Goal: Transaction & Acquisition: Book appointment/travel/reservation

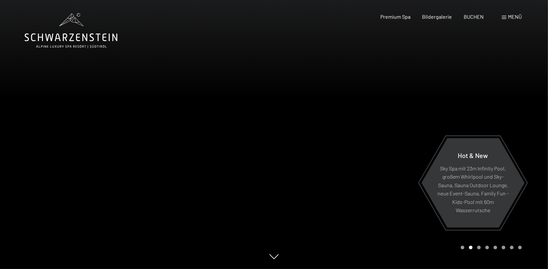
click at [504, 18] on span at bounding box center [503, 17] width 5 height 3
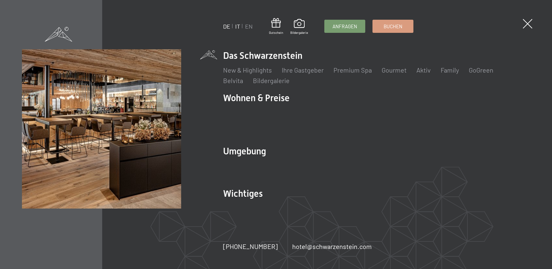
click at [237, 25] on link "IT" at bounding box center [237, 26] width 5 height 7
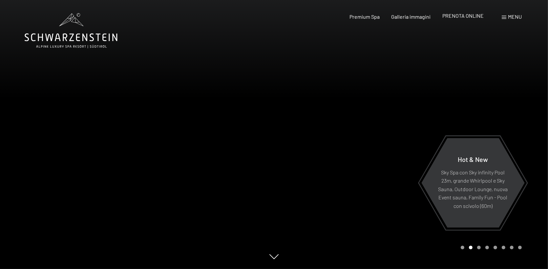
click at [465, 17] on span "PRENOTA ONLINE" at bounding box center [462, 15] width 41 height 6
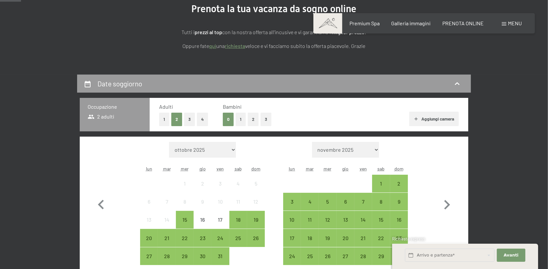
scroll to position [131, 0]
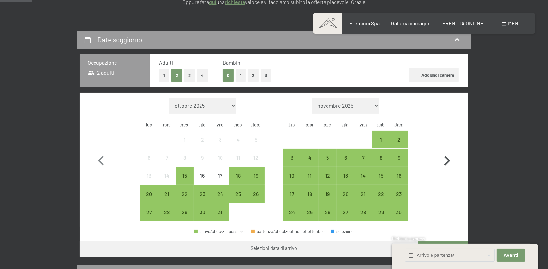
click at [448, 161] on icon "button" at bounding box center [447, 161] width 6 height 10
select select "2025-11-01"
select select "2025-12-01"
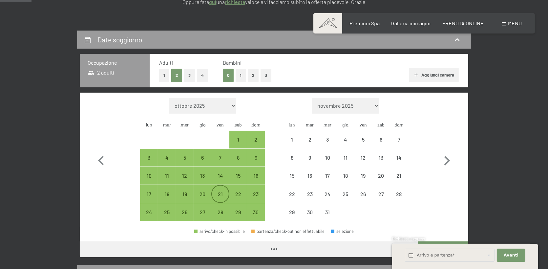
select select "2025-11-01"
select select "2025-12-01"
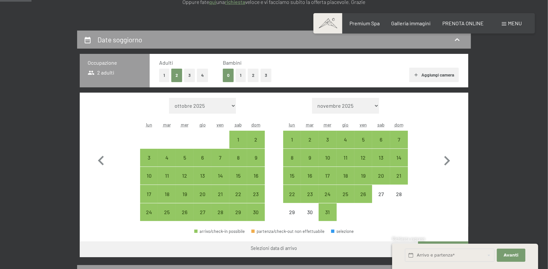
scroll to position [175, 0]
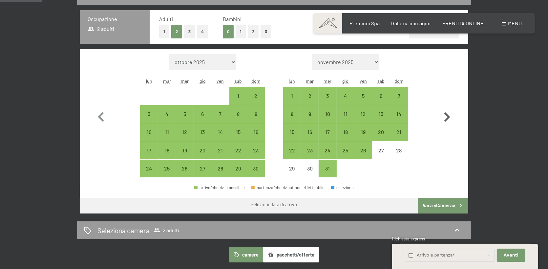
click at [446, 112] on icon "button" at bounding box center [446, 117] width 19 height 19
select select "2025-12-01"
select select "2026-01-01"
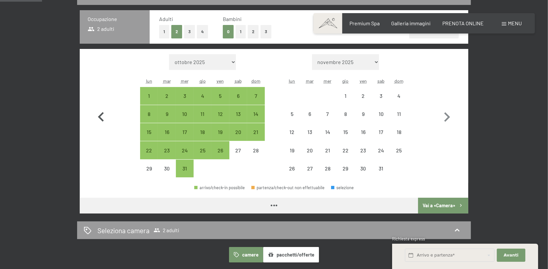
select select "2025-12-01"
select select "2026-01-01"
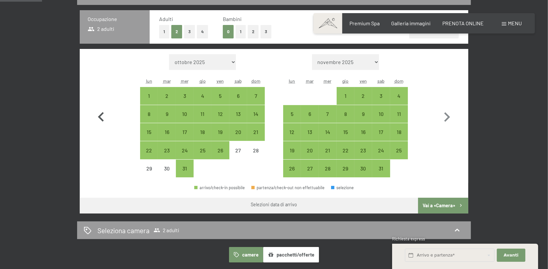
click at [100, 115] on icon "button" at bounding box center [101, 117] width 6 height 10
select select "2025-11-01"
select select "[DATE]"
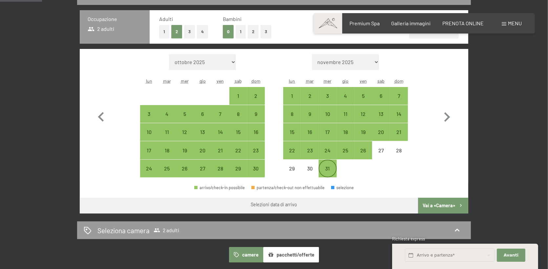
click at [331, 168] on div "31" at bounding box center [327, 174] width 16 height 16
select select "2025-11-01"
select select "2025-12-01"
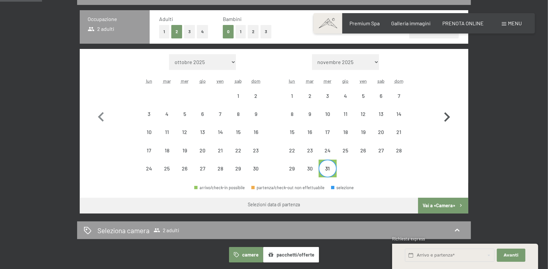
click at [447, 116] on icon "button" at bounding box center [446, 117] width 19 height 19
select select "2025-12-01"
select select "2026-01-01"
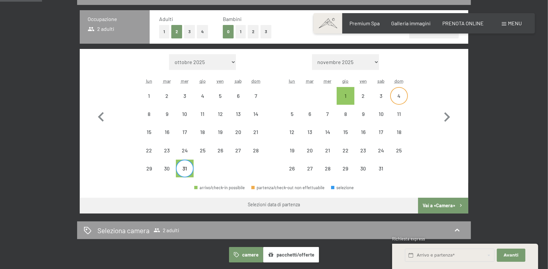
click at [399, 93] on div "4" at bounding box center [398, 101] width 16 height 16
select select "2025-12-01"
select select "2026-01-01"
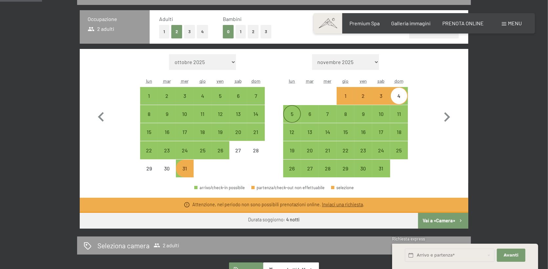
click at [292, 113] on div "5" at bounding box center [292, 119] width 16 height 16
select select "2025-12-01"
select select "2026-01-01"
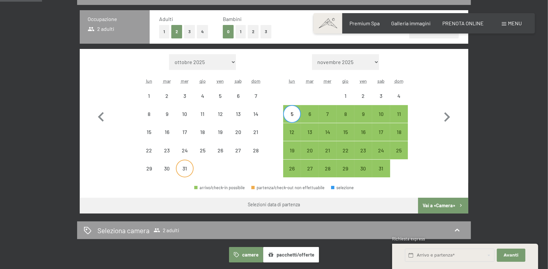
click at [181, 164] on div "31" at bounding box center [184, 168] width 16 height 16
select select "2025-12-01"
select select "2026-01-01"
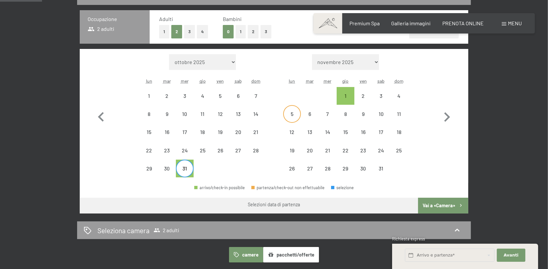
click at [291, 114] on div "5" at bounding box center [292, 119] width 16 height 16
select select "2025-12-01"
select select "2026-01-01"
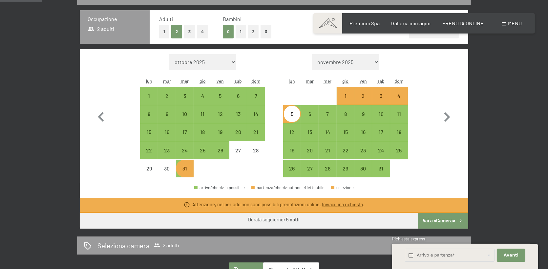
click at [344, 96] on div "1" at bounding box center [345, 101] width 16 height 16
select select "2025-12-01"
select select "2026-01-01"
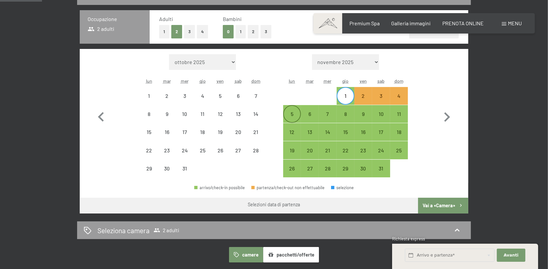
click at [291, 113] on div "5" at bounding box center [292, 119] width 16 height 16
select select "2025-12-01"
select select "2026-01-01"
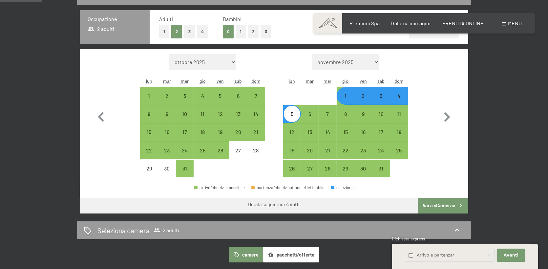
scroll to position [218, 0]
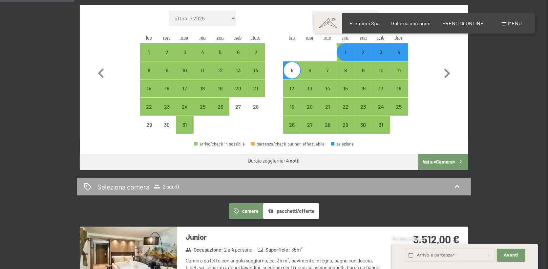
click at [176, 183] on span "2 adulti" at bounding box center [166, 186] width 26 height 7
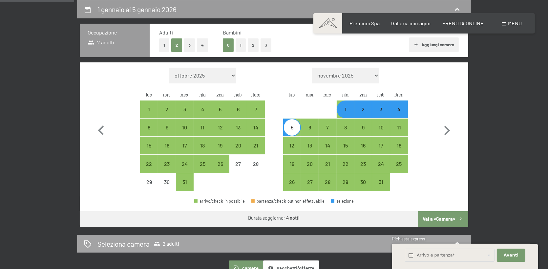
select select "2025-12-01"
select select "2026-01-01"
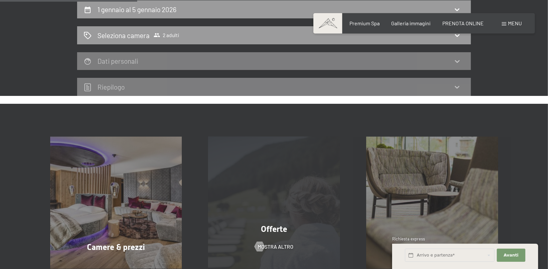
scroll to position [118, 0]
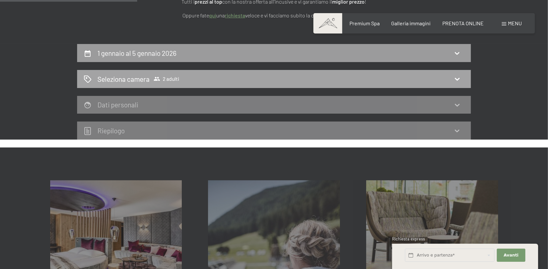
click at [456, 78] on icon at bounding box center [457, 79] width 8 height 8
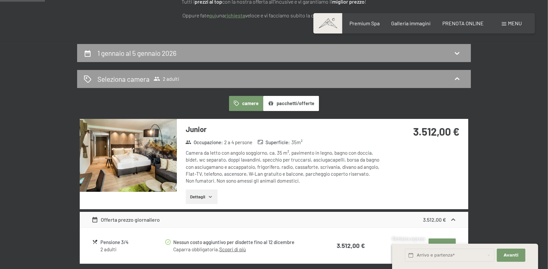
scroll to position [74, 0]
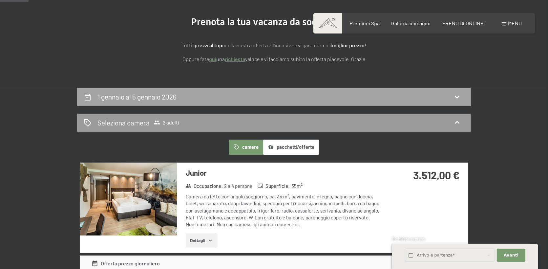
click at [177, 96] on div "1 gennaio al 5 gennaio 2026" at bounding box center [138, 97] width 82 height 10
select select "2025-12-01"
select select "2026-01-01"
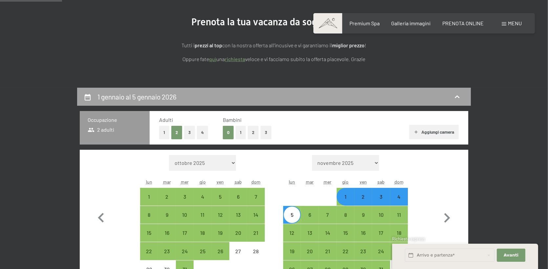
scroll to position [161, 0]
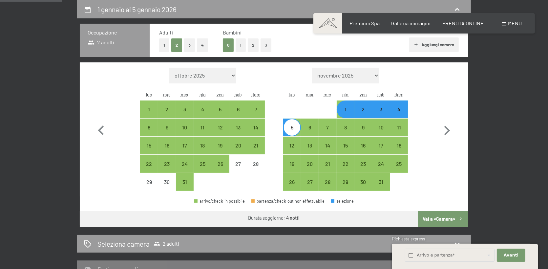
click at [200, 42] on button "4" at bounding box center [202, 44] width 11 height 13
select select "2025-12-01"
select select "2026-01-01"
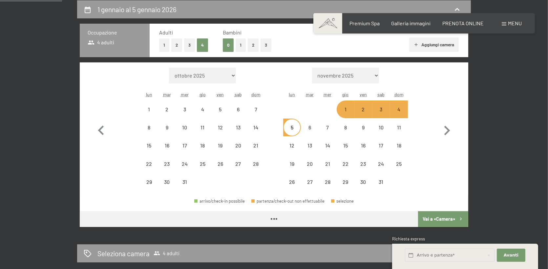
select select "2025-12-01"
select select "2026-01-01"
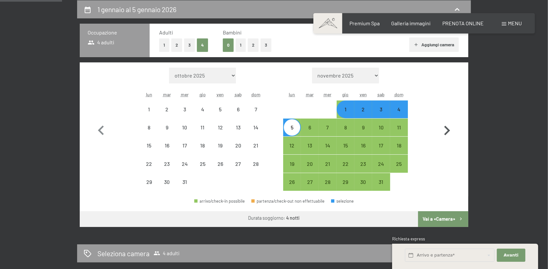
select select "2025-12-01"
select select "2026-01-01"
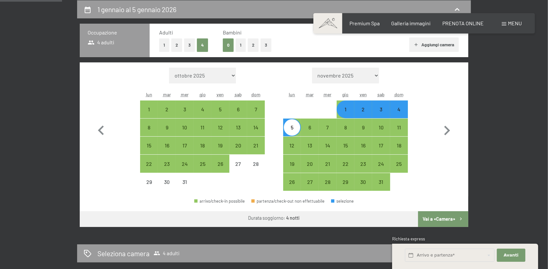
click at [346, 105] on div "1" at bounding box center [345, 109] width 16 height 16
select select "2025-12-01"
select select "2026-01-01"
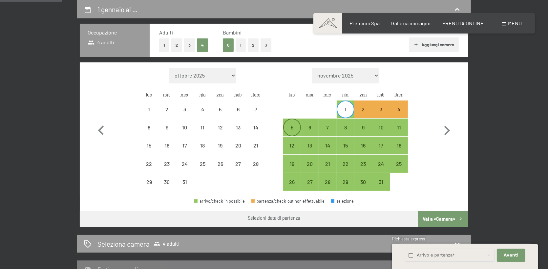
click at [293, 123] on div "5" at bounding box center [292, 127] width 16 height 16
select select "2025-12-01"
select select "2026-01-01"
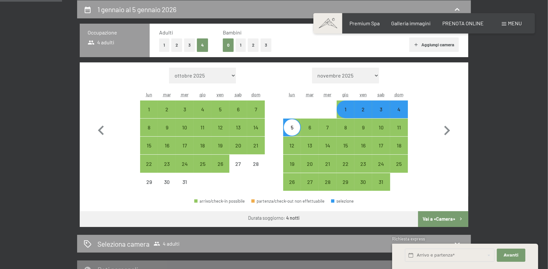
scroll to position [205, 0]
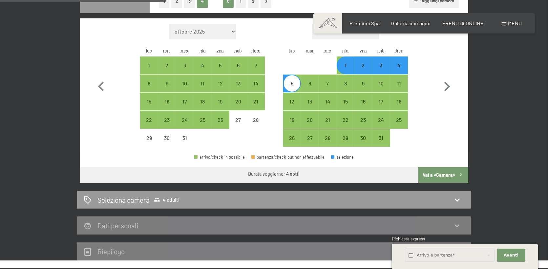
click at [445, 172] on button "Vai a «Camera»" at bounding box center [443, 175] width 50 height 16
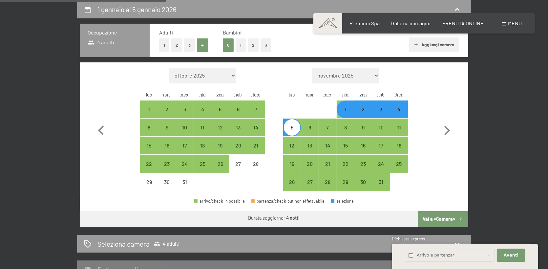
select select "2025-12-01"
select select "2026-01-01"
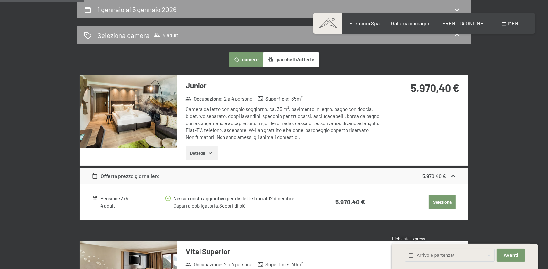
click at [209, 151] on label "Consenso marketing*" at bounding box center [234, 153] width 53 height 7
click at [208, 151] on input "Consenso marketing*" at bounding box center [204, 153] width 7 height 7
click at [211, 153] on span "Consenso marketing*" at bounding box center [236, 153] width 50 height 7
click at [208, 153] on input "Consenso marketing*" at bounding box center [204, 153] width 7 height 7
checkbox input "false"
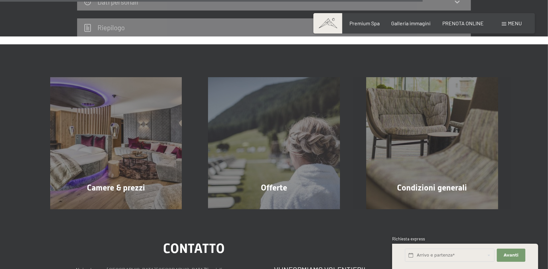
scroll to position [861, 0]
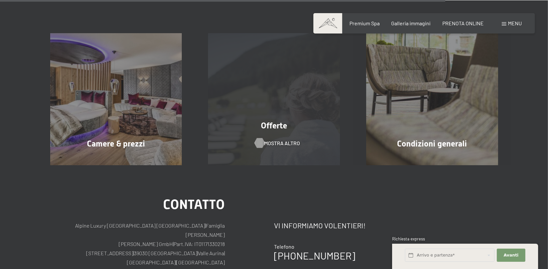
click at [275, 139] on span "mostra altro" at bounding box center [282, 142] width 36 height 7
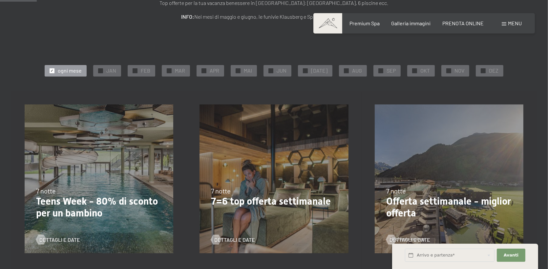
scroll to position [87, 0]
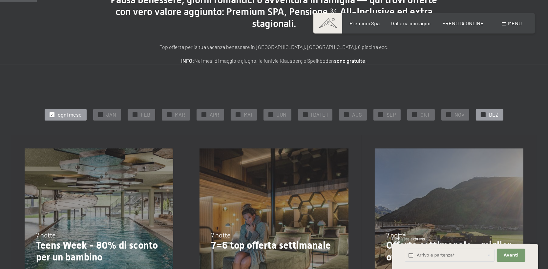
click at [482, 115] on div "✓ DEZ" at bounding box center [489, 114] width 28 height 11
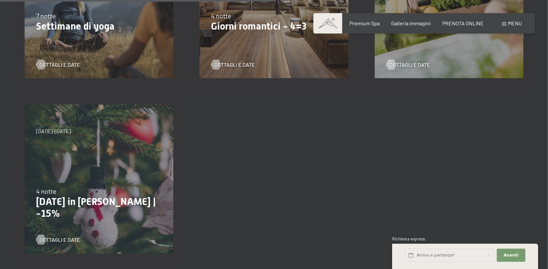
scroll to position [525, 0]
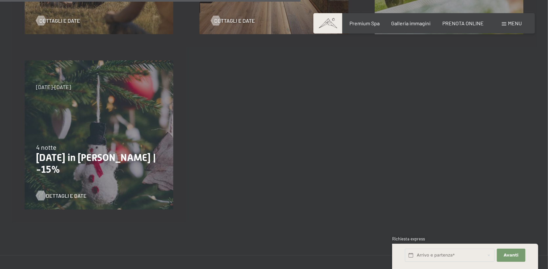
click at [75, 194] on span "Dettagli e Date" at bounding box center [66, 195] width 41 height 7
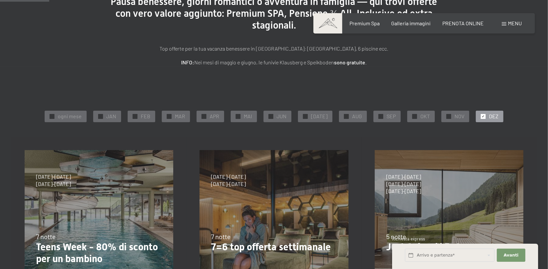
scroll to position [0, 0]
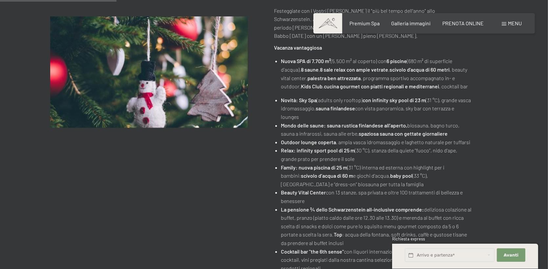
scroll to position [44, 0]
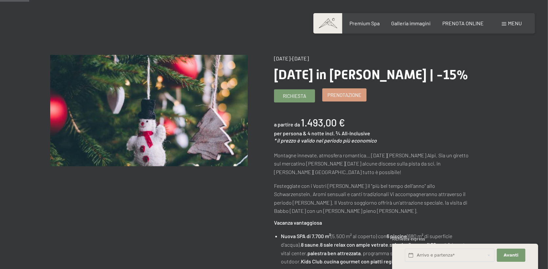
click at [335, 93] on span "Prenotazione" at bounding box center [344, 94] width 34 height 7
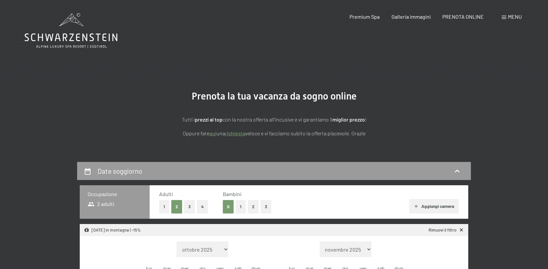
select select "[DATE]"
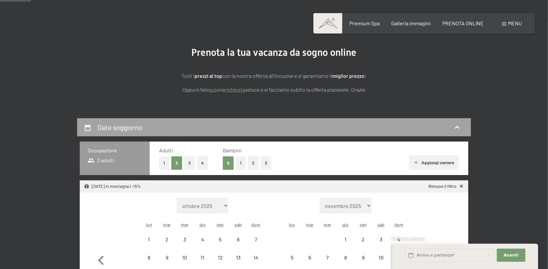
scroll to position [87, 0]
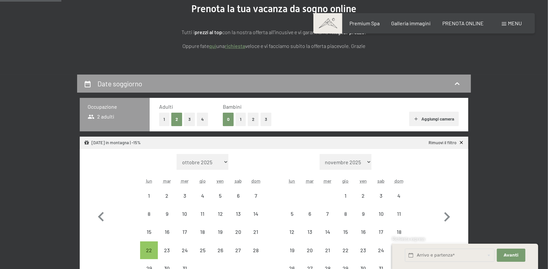
click at [203, 119] on button "4" at bounding box center [202, 118] width 11 height 13
select select "2025-12-01"
select select "2026-01-01"
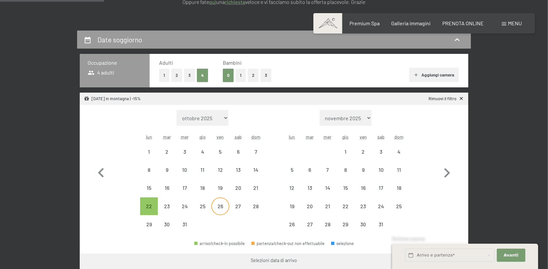
click at [222, 208] on div "26" at bounding box center [220, 211] width 16 height 16
select select "2025-12-01"
select select "2026-01-01"
click at [149, 207] on div "22" at bounding box center [149, 211] width 16 height 16
select select "2025-12-01"
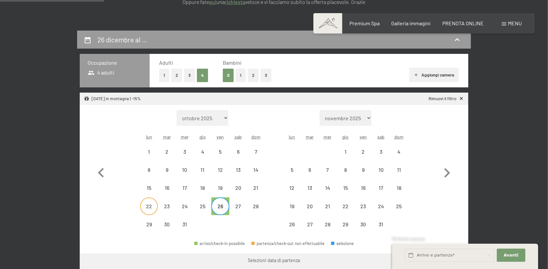
select select "2026-01-01"
click at [229, 206] on div "27" at bounding box center [238, 206] width 18 height 18
select select "2025-12-01"
select select "2026-01-01"
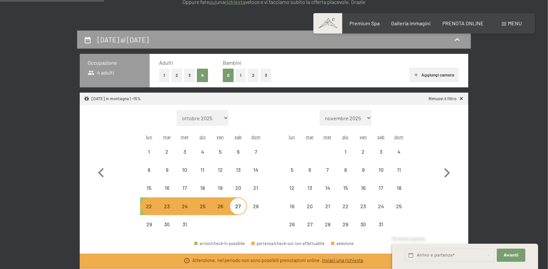
click at [156, 208] on div "22" at bounding box center [149, 211] width 16 height 16
select select "2025-12-01"
select select "2026-01-01"
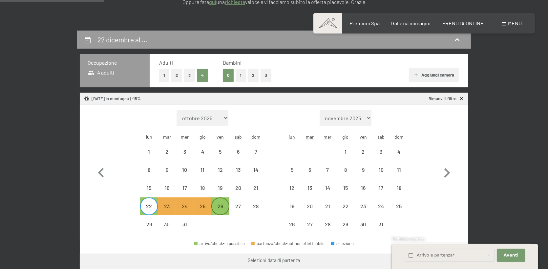
click at [226, 206] on div "26" at bounding box center [220, 211] width 16 height 16
select select "2025-12-01"
select select "2026-01-01"
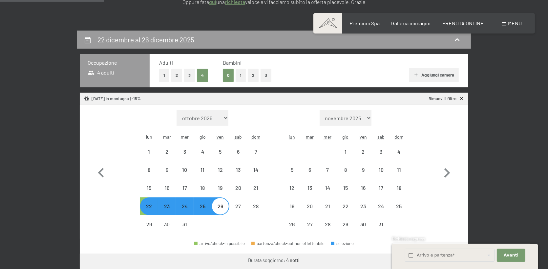
select select "2025-12-01"
select select "2026-01-01"
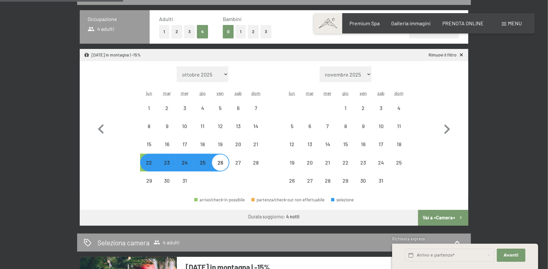
click at [428, 213] on button "Vai a «Camera»" at bounding box center [443, 217] width 50 height 16
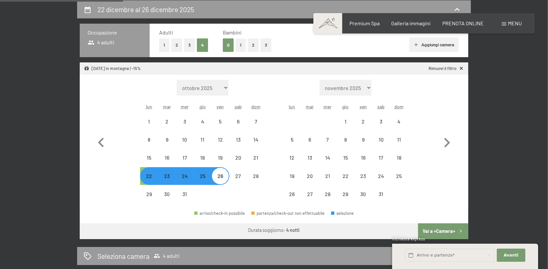
select select "2025-12-01"
select select "2026-01-01"
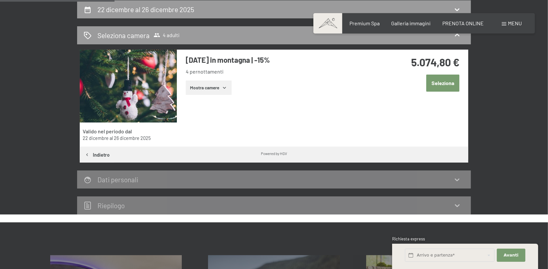
click at [217, 86] on button "Mostra camere" at bounding box center [209, 87] width 46 height 14
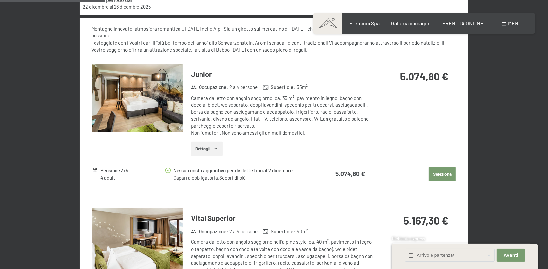
scroll to position [249, 0]
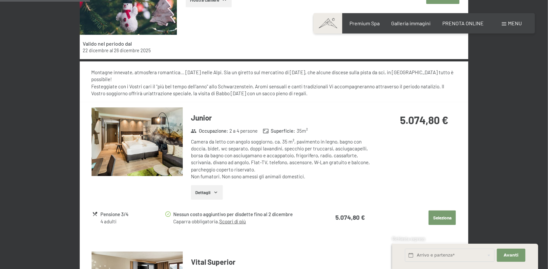
click at [145, 134] on img at bounding box center [136, 141] width 91 height 69
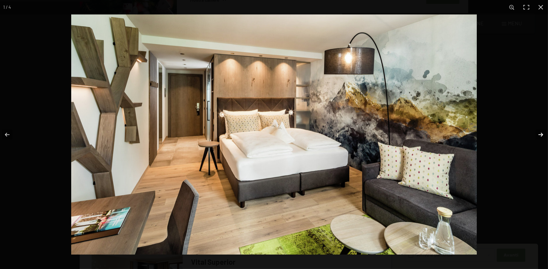
click at [539, 133] on button "button" at bounding box center [536, 134] width 23 height 33
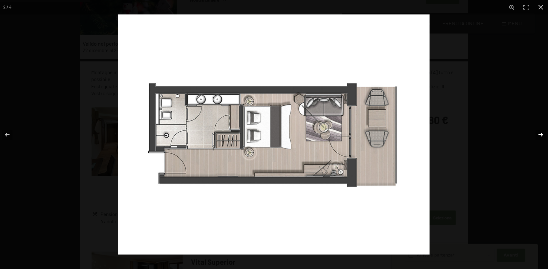
click at [539, 134] on button "button" at bounding box center [536, 134] width 23 height 33
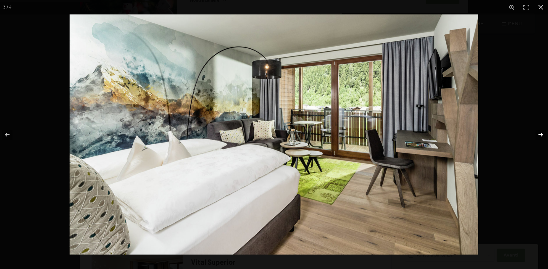
click at [539, 133] on button "button" at bounding box center [536, 134] width 23 height 33
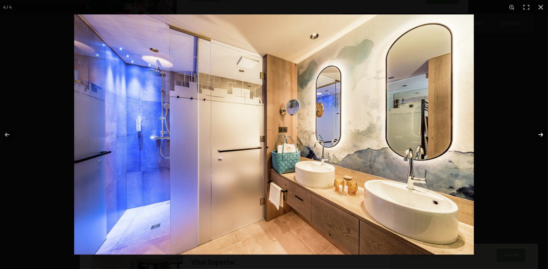
click at [539, 133] on button "button" at bounding box center [536, 134] width 23 height 33
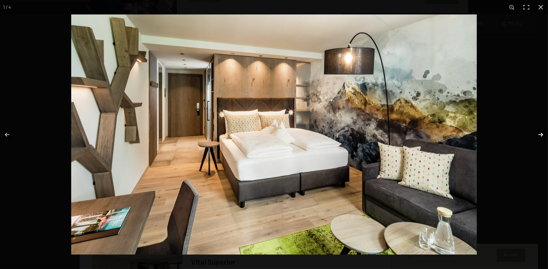
click at [539, 133] on button "button" at bounding box center [536, 134] width 23 height 33
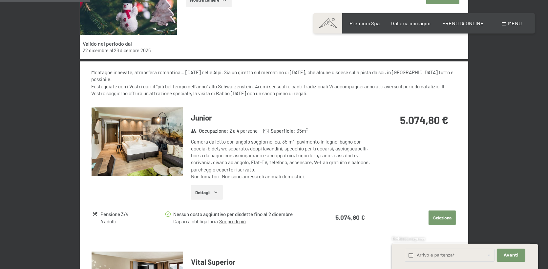
click at [0, 0] on button "button" at bounding box center [0, 0] width 0 height 0
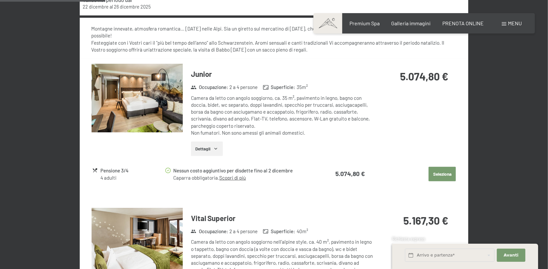
scroll to position [336, 0]
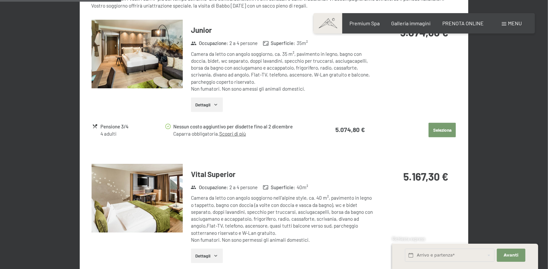
click at [164, 193] on img at bounding box center [136, 198] width 91 height 69
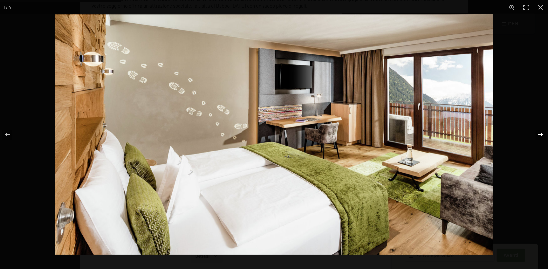
click at [541, 133] on button "button" at bounding box center [536, 134] width 23 height 33
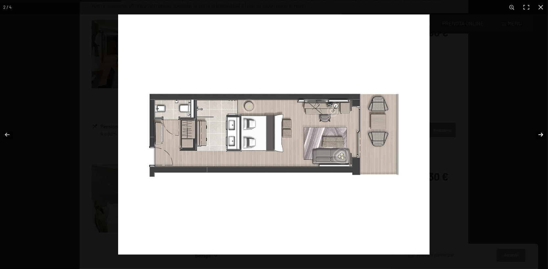
click at [541, 133] on button "button" at bounding box center [536, 134] width 23 height 33
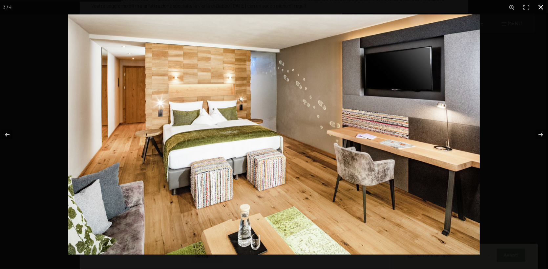
click at [541, 5] on button "button" at bounding box center [540, 7] width 14 height 14
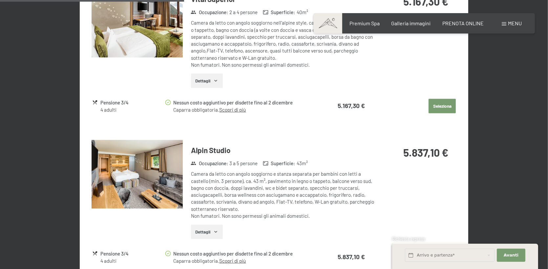
scroll to position [555, 0]
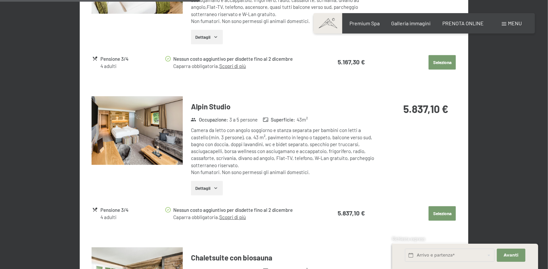
click at [151, 125] on img at bounding box center [136, 130] width 91 height 69
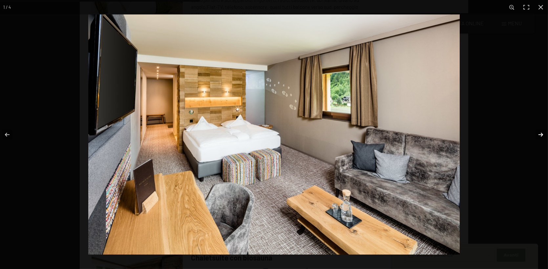
click at [541, 132] on button "button" at bounding box center [536, 134] width 23 height 33
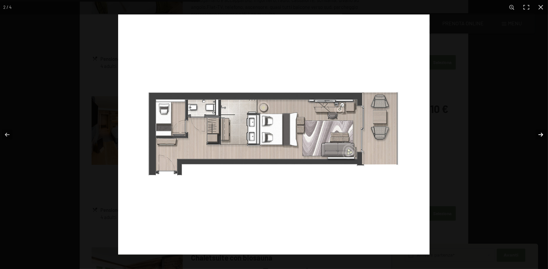
click at [541, 132] on button "button" at bounding box center [536, 134] width 23 height 33
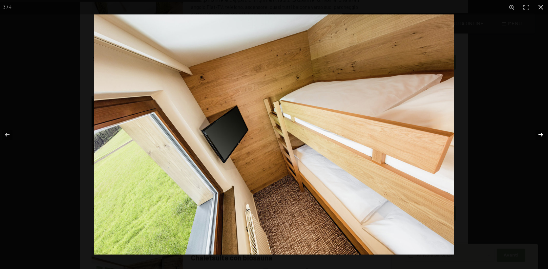
click at [542, 134] on button "button" at bounding box center [536, 134] width 23 height 33
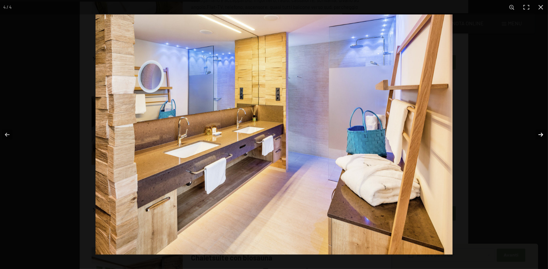
click at [542, 134] on button "button" at bounding box center [536, 134] width 23 height 33
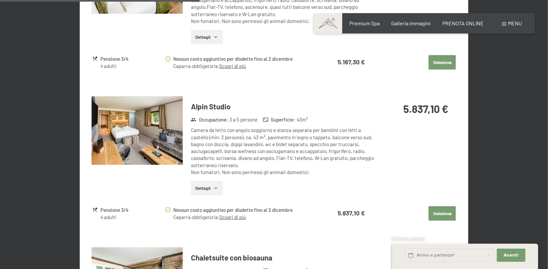
click at [0, 0] on button "button" at bounding box center [0, 0] width 0 height 0
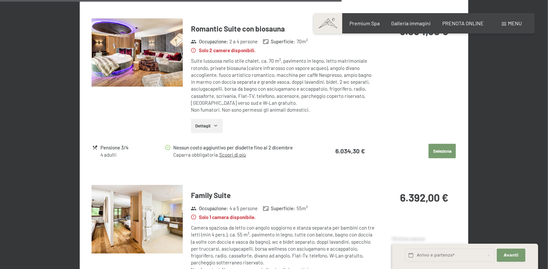
scroll to position [992, 0]
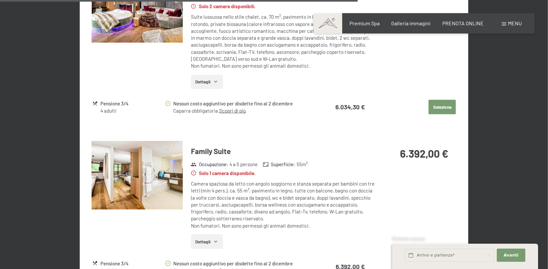
click at [156, 163] on img at bounding box center [136, 175] width 91 height 69
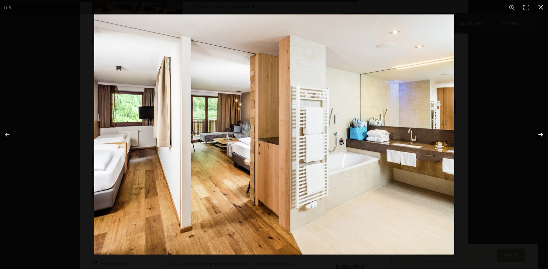
click at [541, 130] on button "button" at bounding box center [536, 134] width 23 height 33
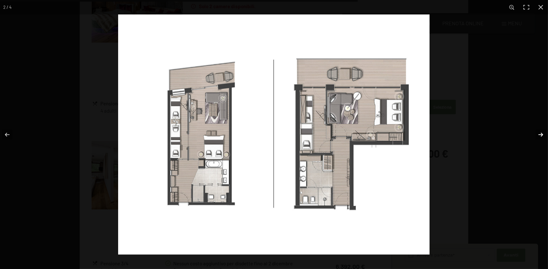
click at [541, 136] on button "button" at bounding box center [536, 134] width 23 height 33
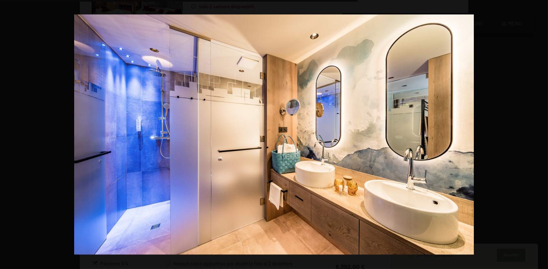
click at [541, 136] on button "button" at bounding box center [536, 134] width 23 height 33
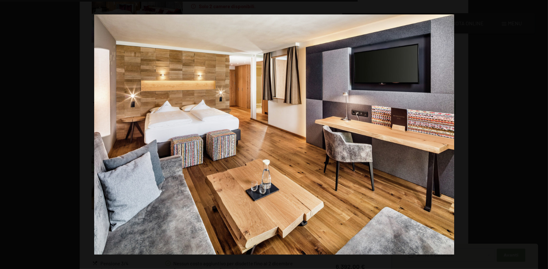
click at [541, 136] on button "button" at bounding box center [536, 134] width 23 height 33
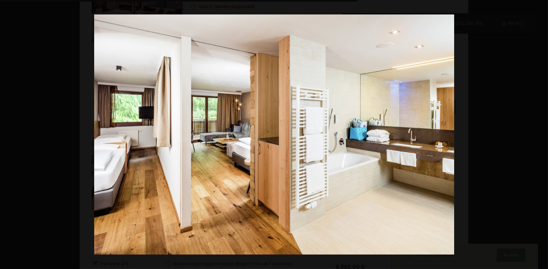
click at [541, 136] on button "button" at bounding box center [536, 134] width 23 height 33
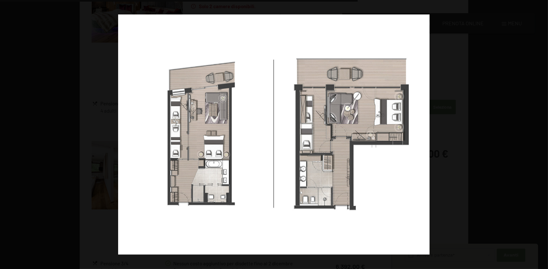
click at [541, 136] on button "button" at bounding box center [536, 134] width 23 height 33
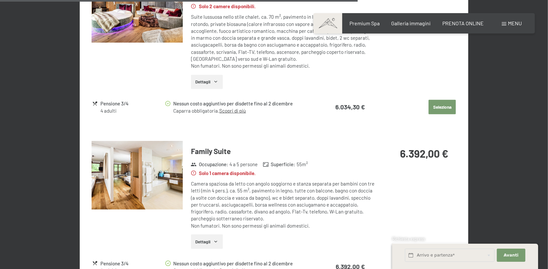
click at [0, 0] on button "button" at bounding box center [0, 0] width 0 height 0
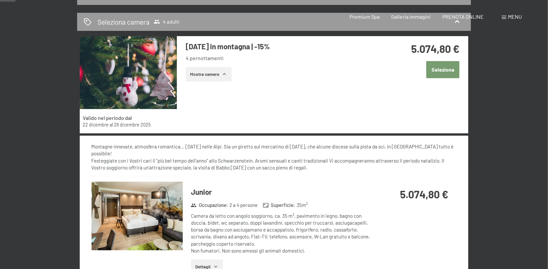
scroll to position [0, 0]
